Goal: Transaction & Acquisition: Purchase product/service

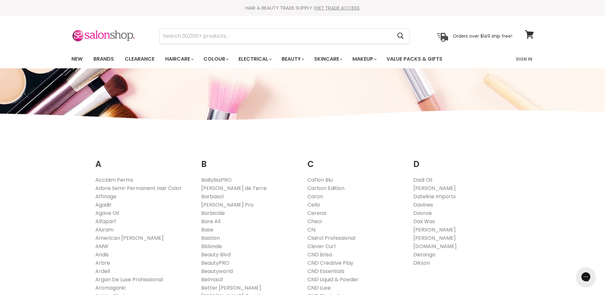
click at [107, 205] on link "Agadir" at bounding box center [103, 204] width 16 height 7
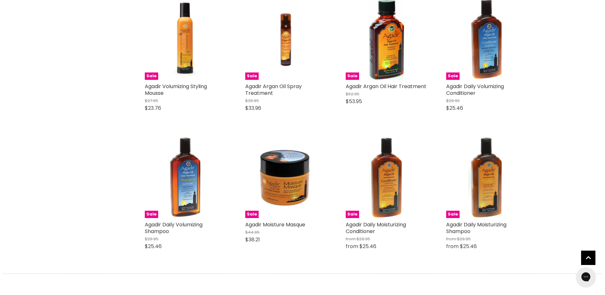
scroll to position [383, 0]
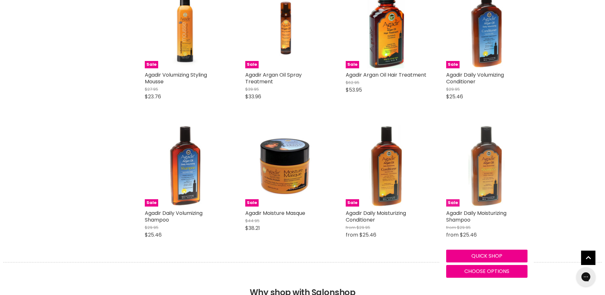
click at [492, 199] on img "Main content" at bounding box center [486, 165] width 54 height 81
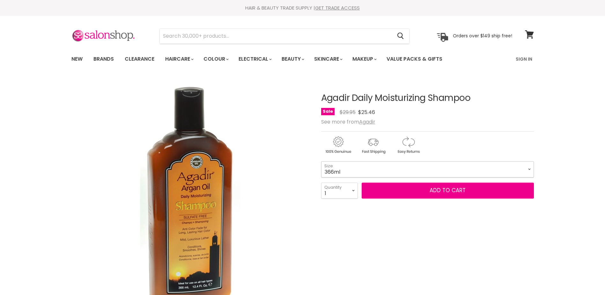
click at [360, 174] on select "366ml 1 Litre" at bounding box center [427, 169] width 213 height 16
click at [321, 161] on select "366ml 1 Litre" at bounding box center [427, 169] width 213 height 16
select select "1 Litre"
